Goal: Task Accomplishment & Management: Use online tool/utility

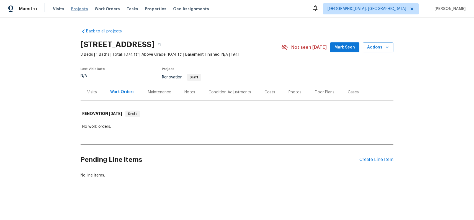
click at [79, 9] on span "Projects" at bounding box center [79, 9] width 17 height 6
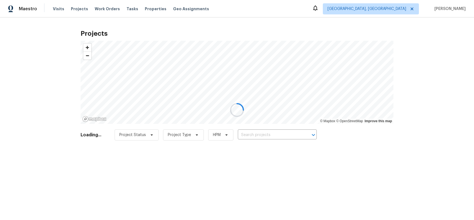
click at [140, 11] on div at bounding box center [237, 110] width 474 height 220
click at [142, 9] on div at bounding box center [237, 110] width 474 height 220
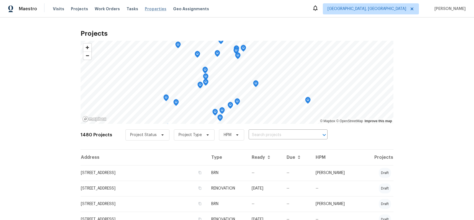
click at [146, 10] on span "Properties" at bounding box center [156, 9] width 22 height 6
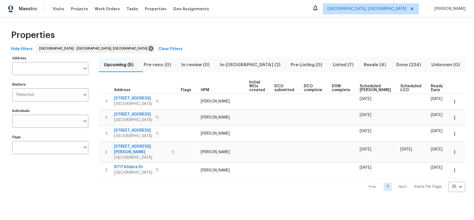
click at [395, 64] on span "Done (234)" at bounding box center [409, 65] width 29 height 8
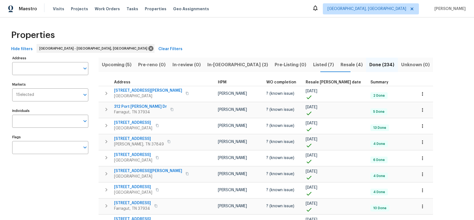
click at [304, 84] on th "Resale COE date" at bounding box center [336, 82] width 65 height 7
click at [306, 82] on span "Resale COE date" at bounding box center [333, 82] width 55 height 4
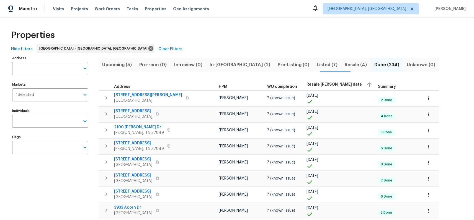
click at [307, 84] on span "Resale COE date" at bounding box center [334, 85] width 55 height 4
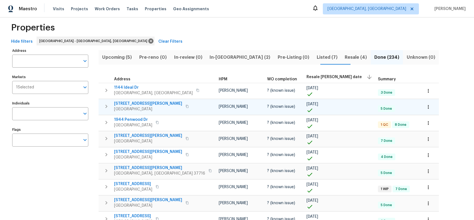
scroll to position [8, 0]
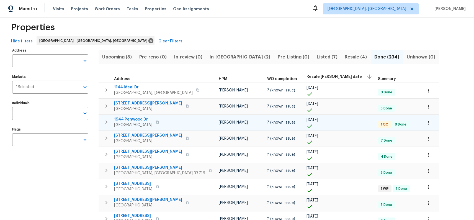
click at [141, 120] on span "1944 Penwood Dr" at bounding box center [133, 120] width 38 height 6
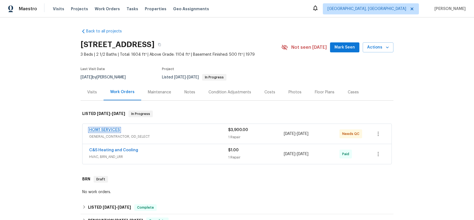
click at [105, 128] on link "HOM1 SERVICES" at bounding box center [104, 130] width 31 height 4
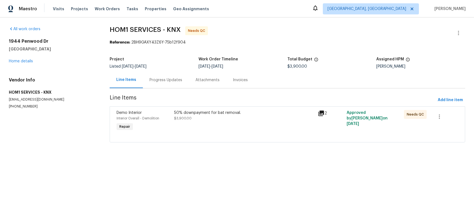
click at [181, 116] on div "50% downpayment for bat removal. $3,900.00" at bounding box center [244, 115] width 140 height 11
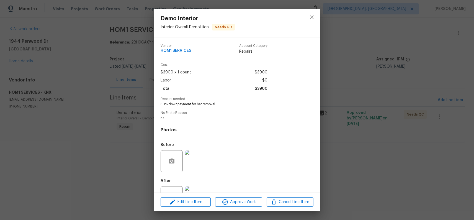
scroll to position [1, 0]
click at [199, 202] on span "Edit Line Item" at bounding box center [185, 202] width 47 height 7
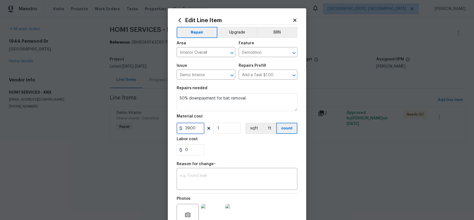
click at [193, 130] on input "3900" at bounding box center [191, 128] width 28 height 11
type input "3450"
click at [211, 185] on textarea at bounding box center [237, 180] width 114 height 12
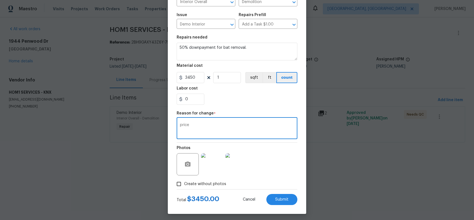
scroll to position [53, 0]
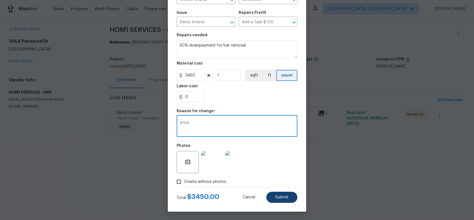
type textarea "price"
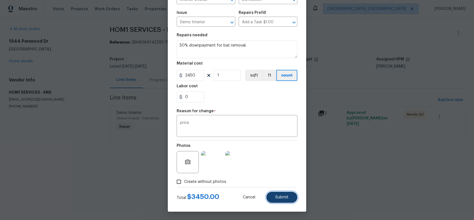
click at [283, 200] on button "Submit" at bounding box center [281, 197] width 31 height 11
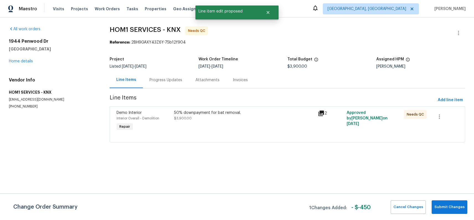
scroll to position [0, 0]
click at [452, 213] on button "Submit Changes" at bounding box center [450, 207] width 36 height 14
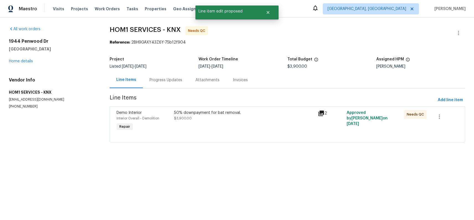
click at [450, 158] on html "Maestro Visits Projects Work Orders Tasks Properties Geo Assignments [GEOGRAPHI…" at bounding box center [237, 79] width 474 height 158
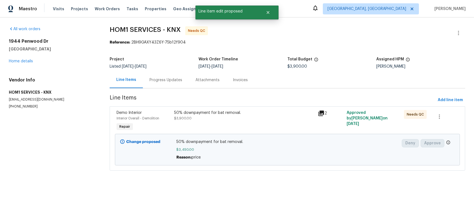
click at [268, 114] on div "50% downpayment for bat removal." at bounding box center [244, 113] width 140 height 6
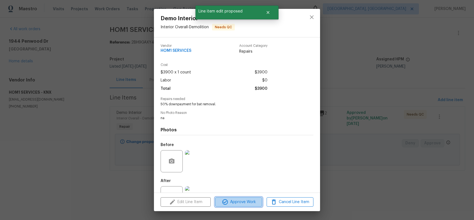
click at [248, 200] on span "Approve Work" at bounding box center [238, 202] width 43 height 7
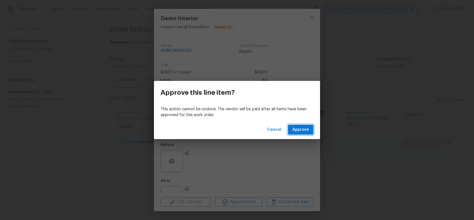
click at [300, 134] on button "Approve" at bounding box center [300, 130] width 25 height 10
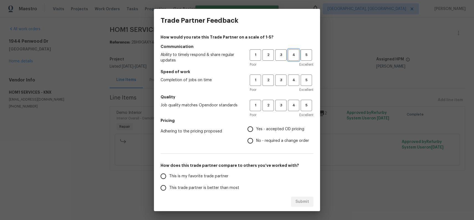
click at [289, 58] on span "4" at bounding box center [294, 55] width 10 height 6
click at [291, 82] on span "4" at bounding box center [294, 80] width 10 height 6
click at [293, 112] on div "1 2 3 4 5 Poor Excellent" at bounding box center [282, 109] width 64 height 18
click at [290, 108] on span "4" at bounding box center [294, 105] width 10 height 6
click at [288, 128] on span "Yes - accepted OD pricing" at bounding box center [280, 129] width 48 height 6
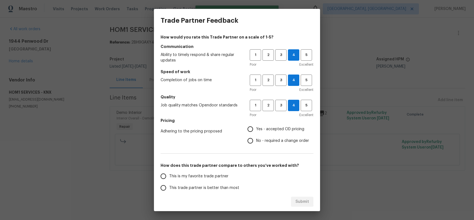
click at [256, 128] on input "Yes - accepted OD pricing" at bounding box center [251, 129] width 12 height 12
radio input "true"
click at [208, 186] on span "This trade partner is better than most" at bounding box center [204, 188] width 70 height 6
click at [169, 186] on input "This trade partner is better than most" at bounding box center [164, 188] width 12 height 12
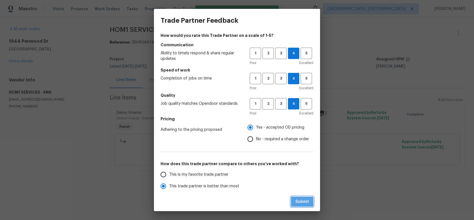
click at [309, 202] on button "Submit" at bounding box center [302, 202] width 22 height 10
radio input "true"
radio input "false"
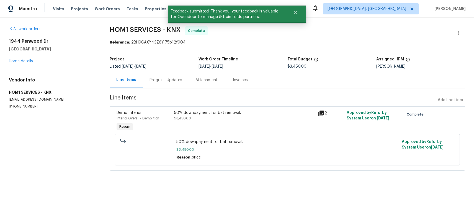
click at [30, 64] on div "[STREET_ADDRESS] Home details" at bounding box center [53, 51] width 88 height 25
click at [28, 60] on link "Home details" at bounding box center [21, 61] width 24 height 4
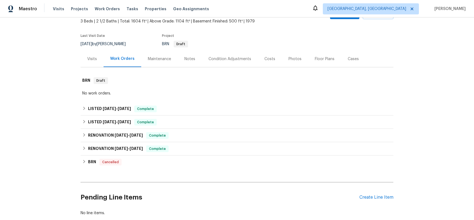
scroll to position [36, 0]
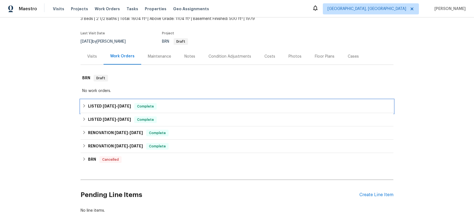
click at [109, 105] on span "[DATE]" at bounding box center [109, 106] width 13 height 4
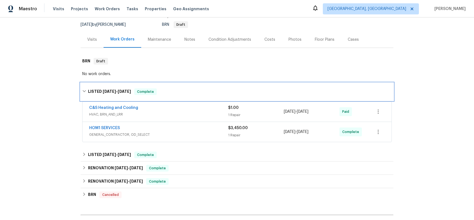
scroll to position [53, 0]
